Goal: Information Seeking & Learning: Learn about a topic

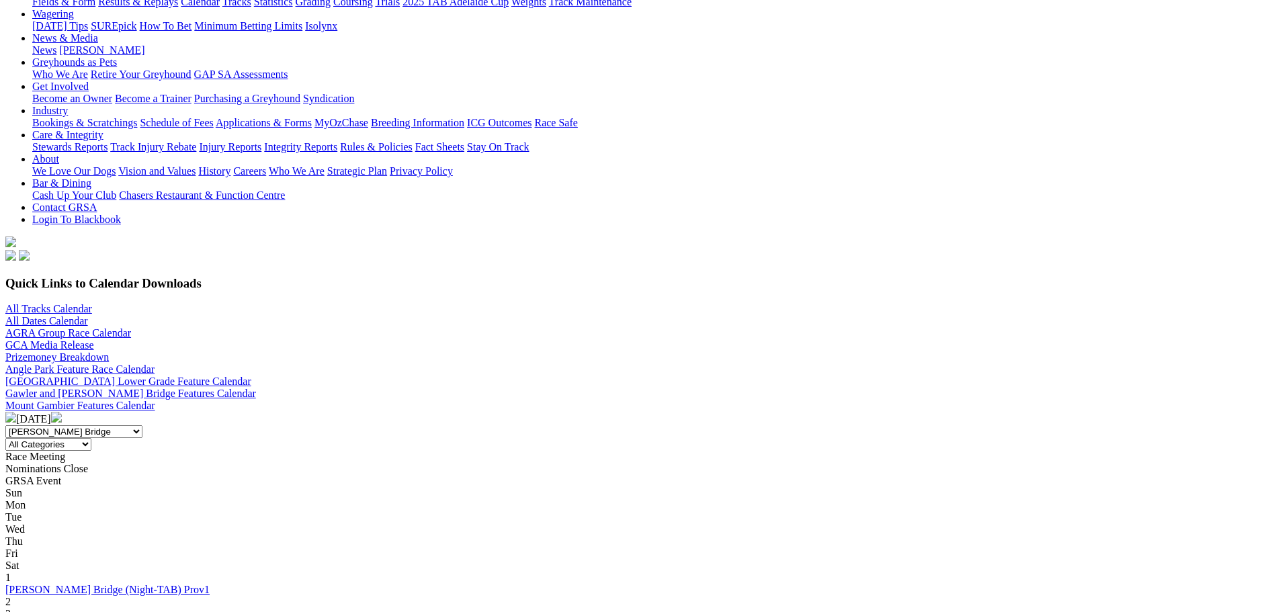
scroll to position [202, 0]
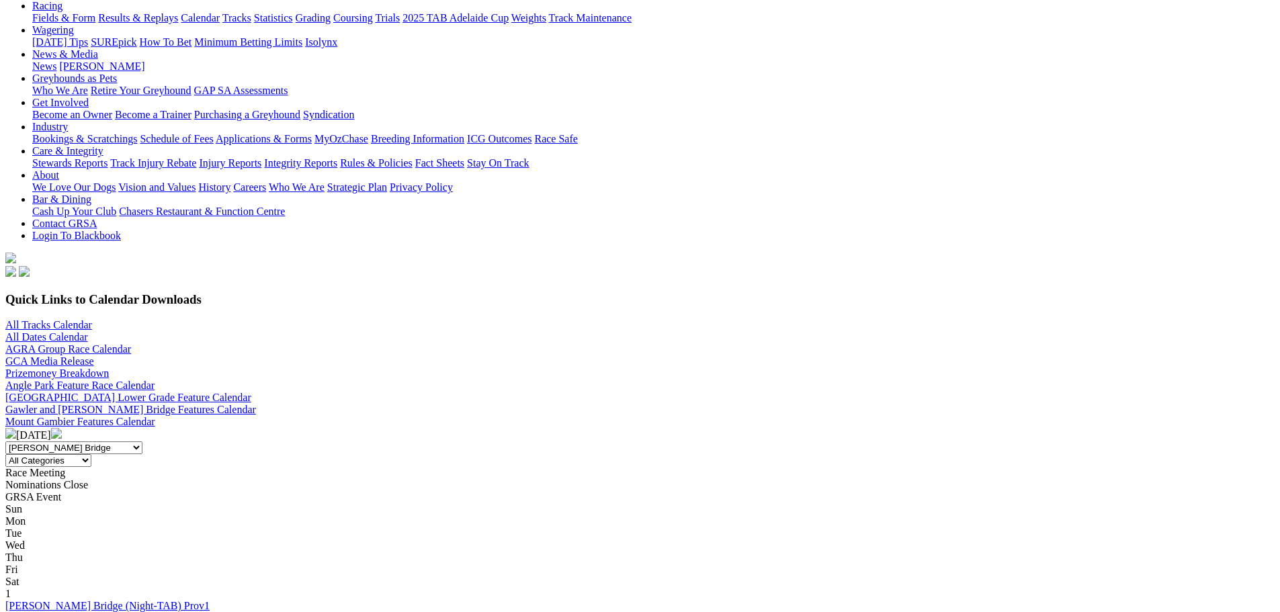
click at [62, 428] on img at bounding box center [56, 433] width 11 height 11
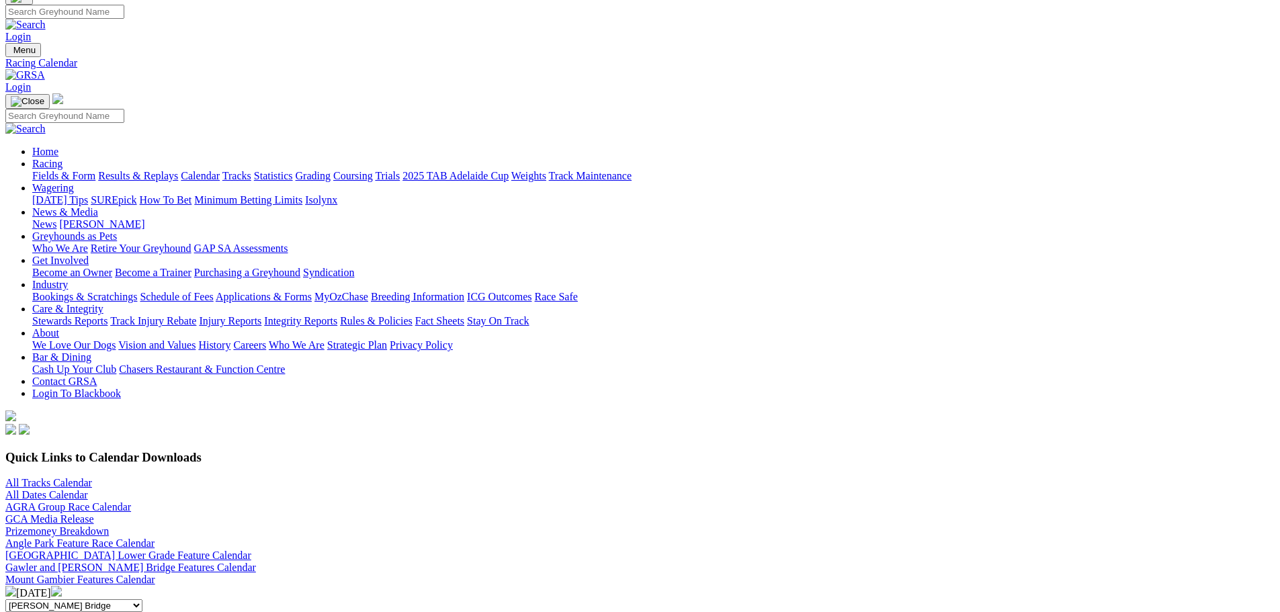
scroll to position [134, 0]
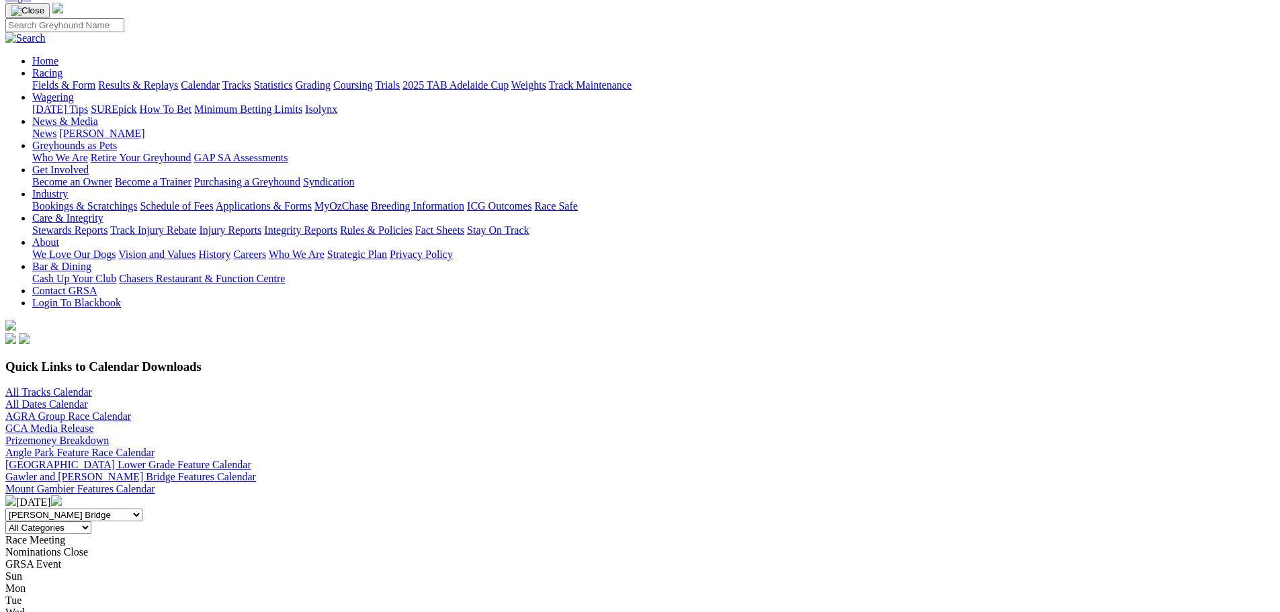
click at [62, 495] on img at bounding box center [56, 500] width 11 height 11
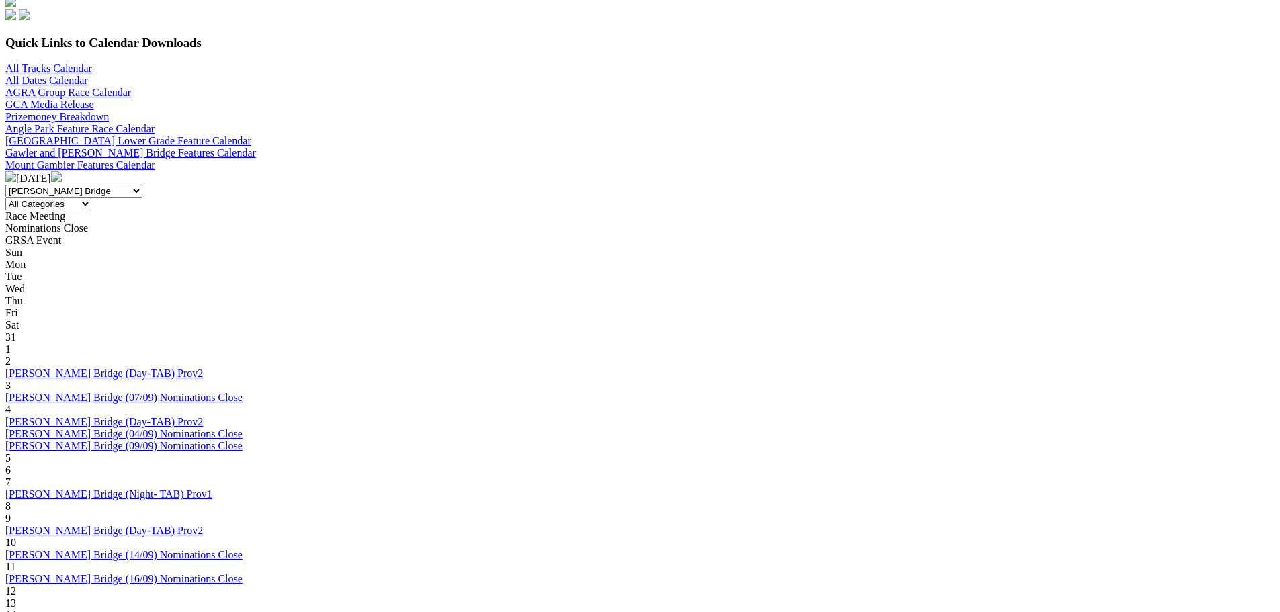
scroll to position [470, 0]
